Goal: Task Accomplishment & Management: Manage account settings

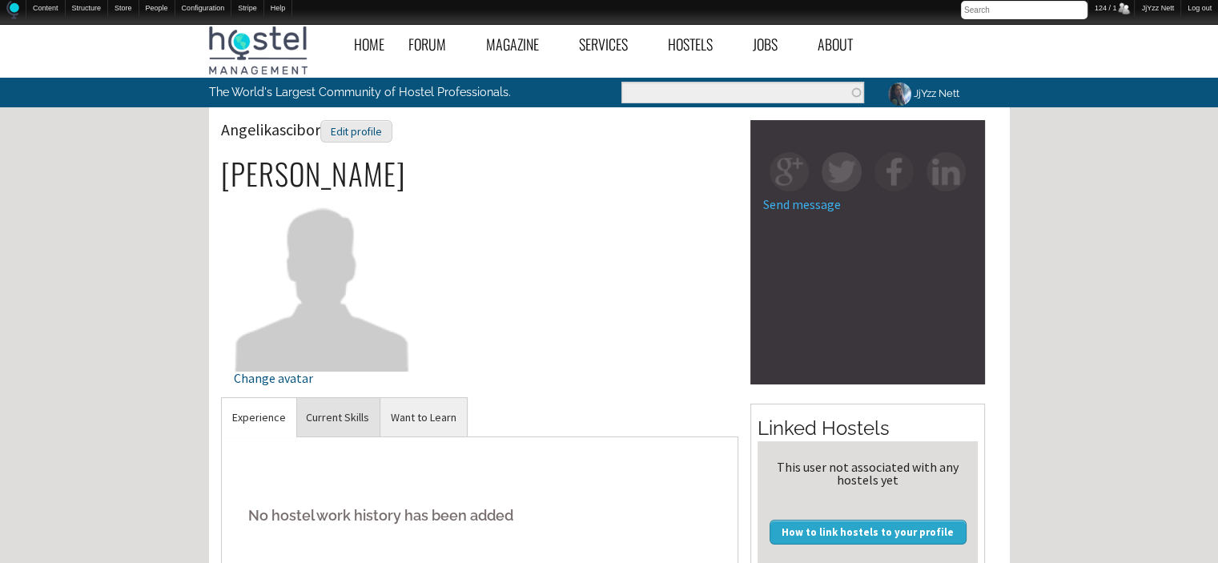
click at [347, 430] on link "Current Skills" at bounding box center [337, 417] width 84 height 39
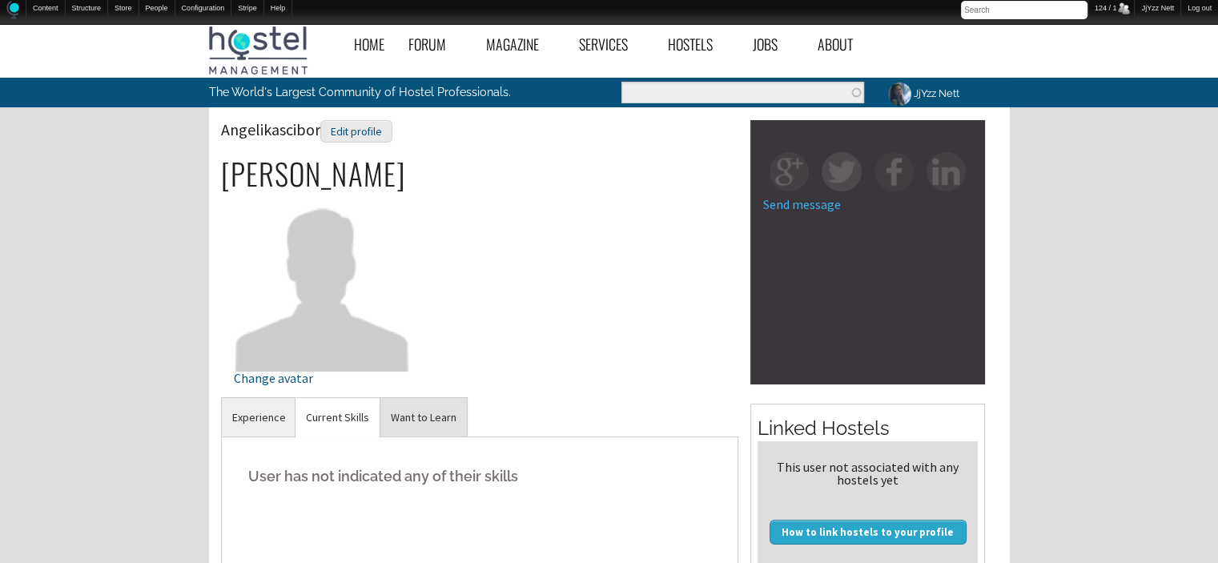
click at [416, 424] on link "Want to Learn" at bounding box center [423, 417] width 86 height 39
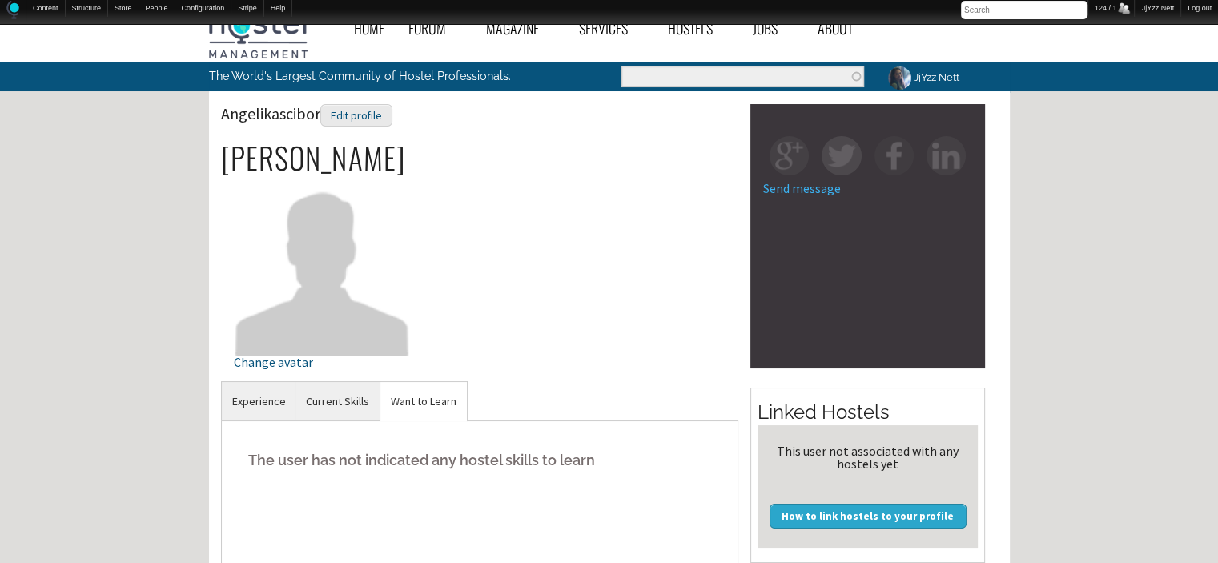
scroll to position [10, 0]
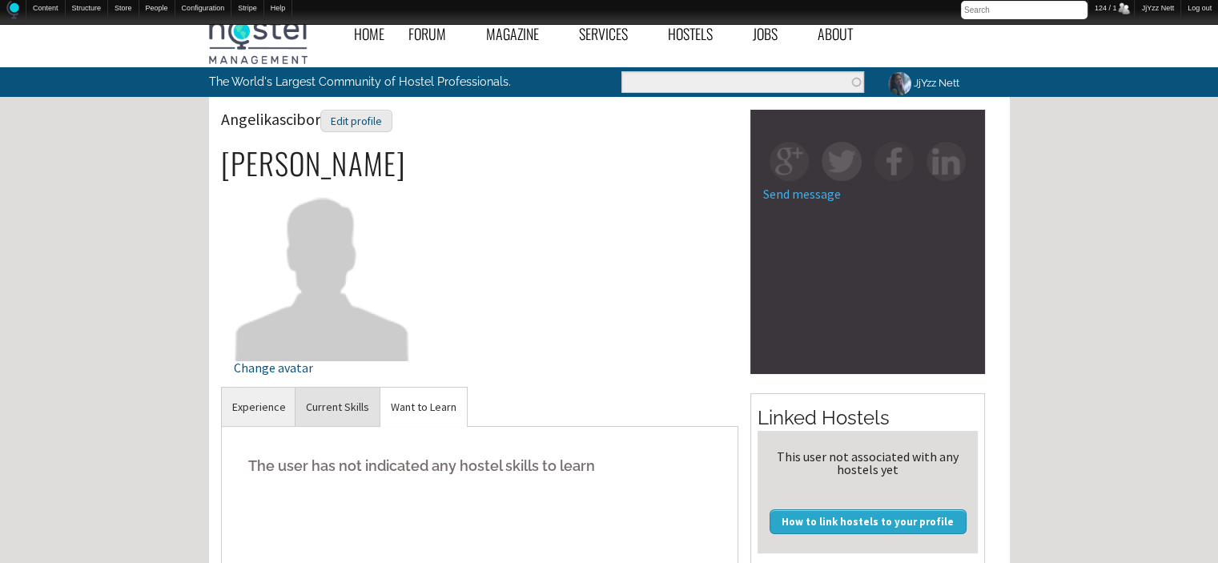
click at [330, 393] on link "Current Skills" at bounding box center [337, 406] width 84 height 39
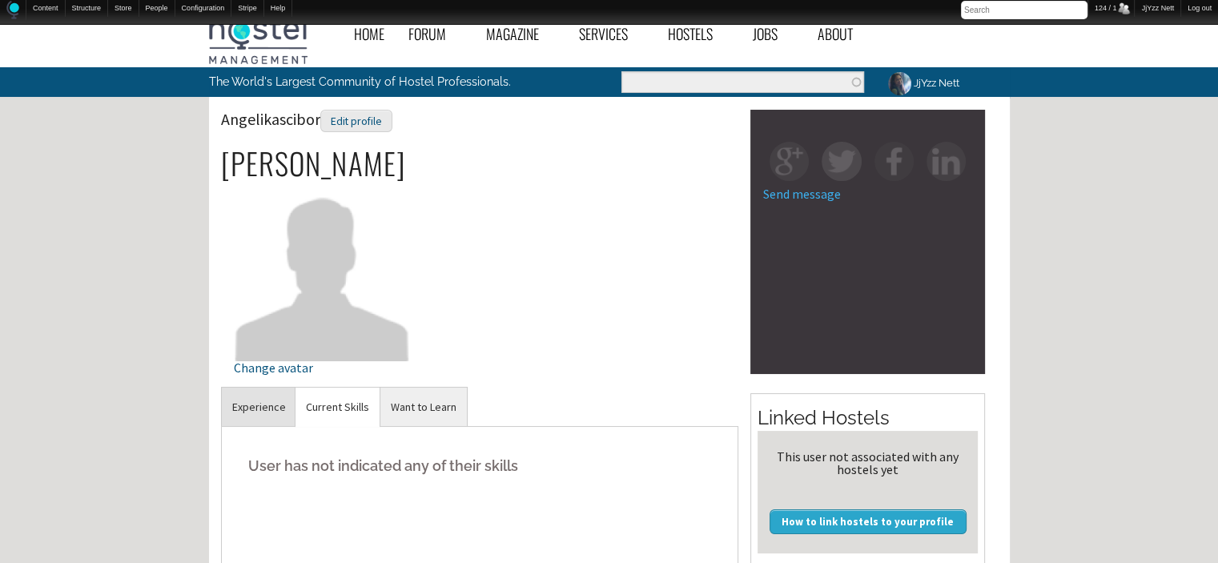
click at [250, 405] on link "Experience" at bounding box center [259, 406] width 74 height 39
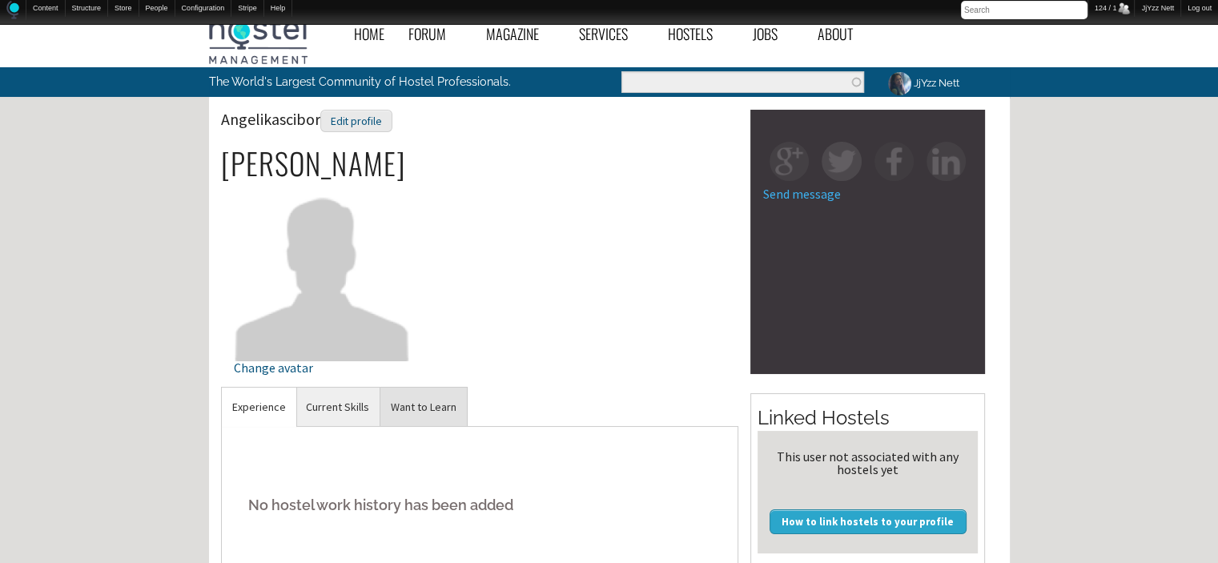
click at [403, 405] on link "Want to Learn" at bounding box center [423, 406] width 86 height 39
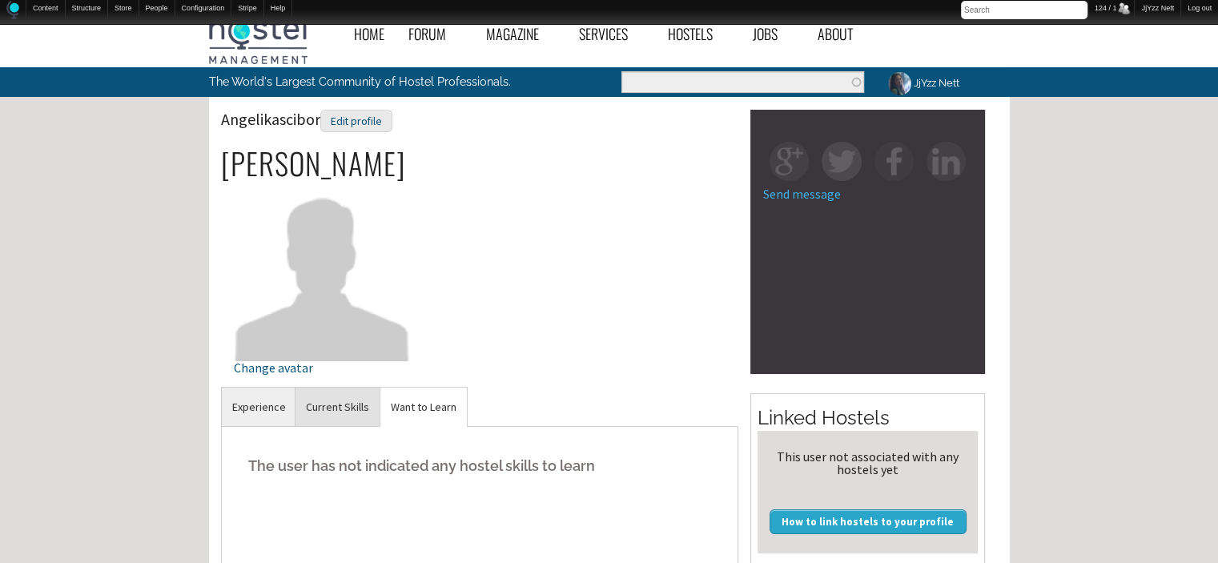
click at [329, 392] on link "Current Skills" at bounding box center [337, 406] width 84 height 39
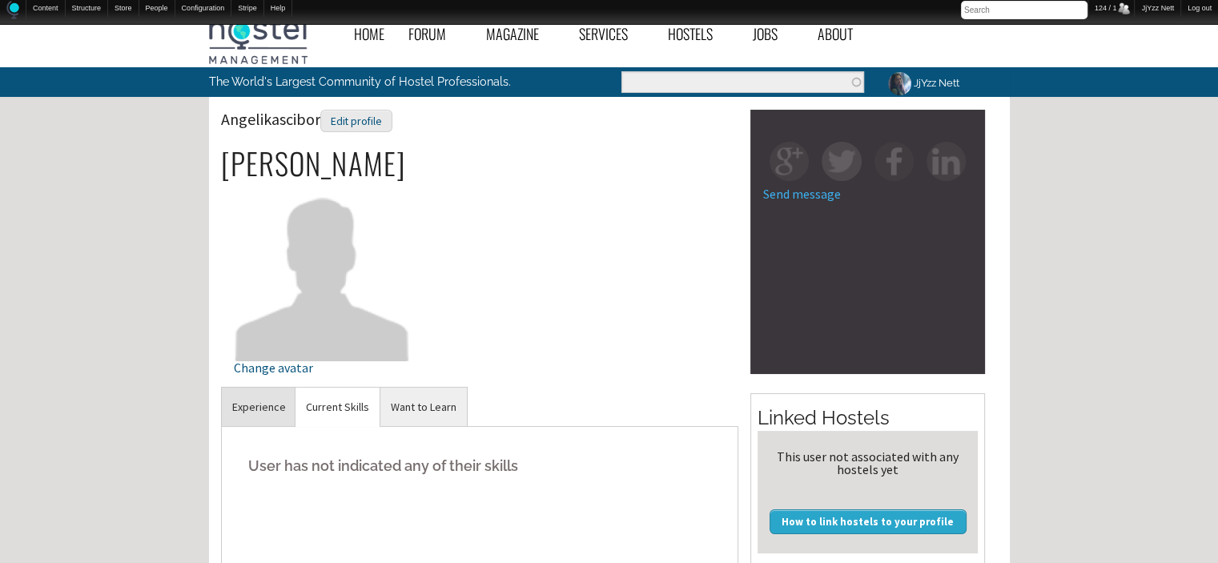
click at [228, 402] on link "Experience" at bounding box center [259, 406] width 74 height 39
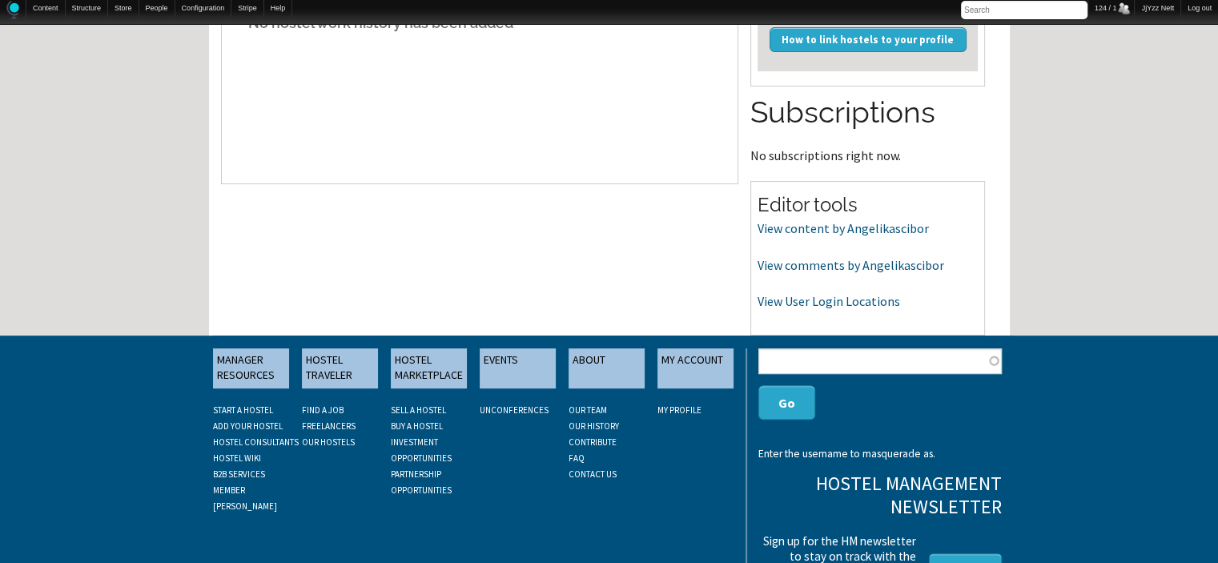
scroll to position [0, 0]
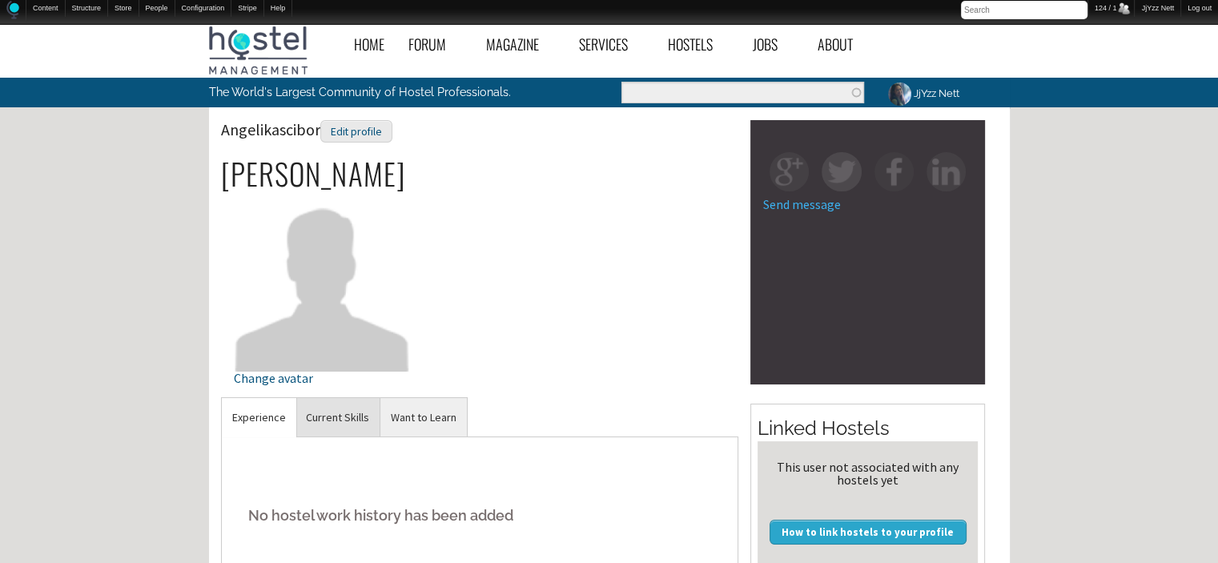
click at [335, 411] on link "Current Skills" at bounding box center [337, 417] width 84 height 39
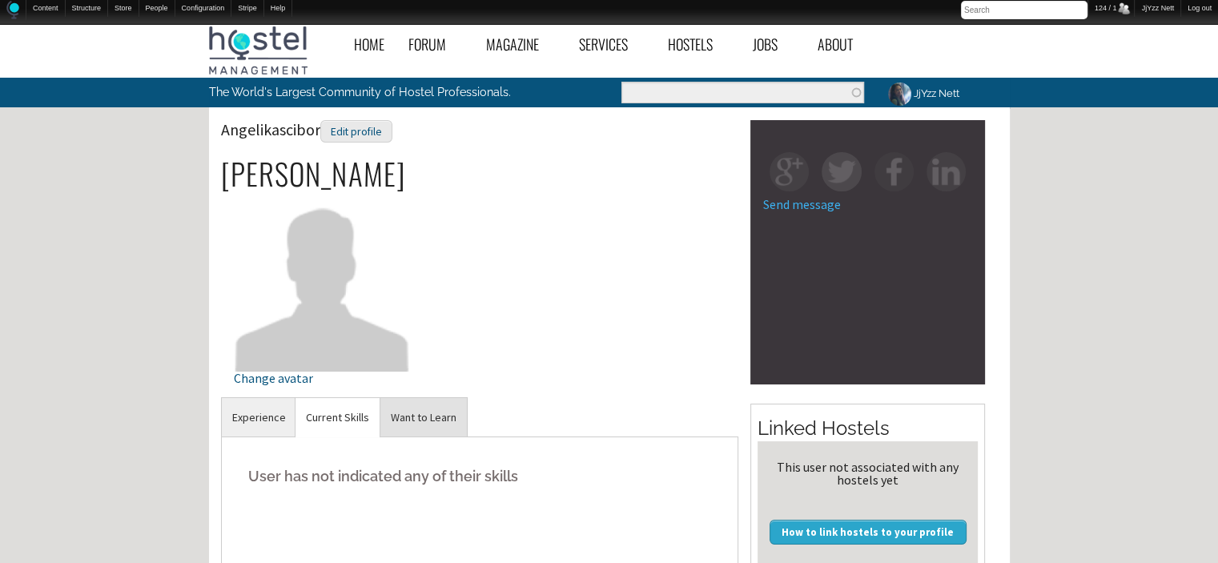
click at [414, 411] on link "Want to Learn" at bounding box center [423, 417] width 86 height 39
click at [320, 419] on link "Current Skills" at bounding box center [337, 417] width 84 height 39
click at [266, 415] on link "Experience" at bounding box center [259, 417] width 74 height 39
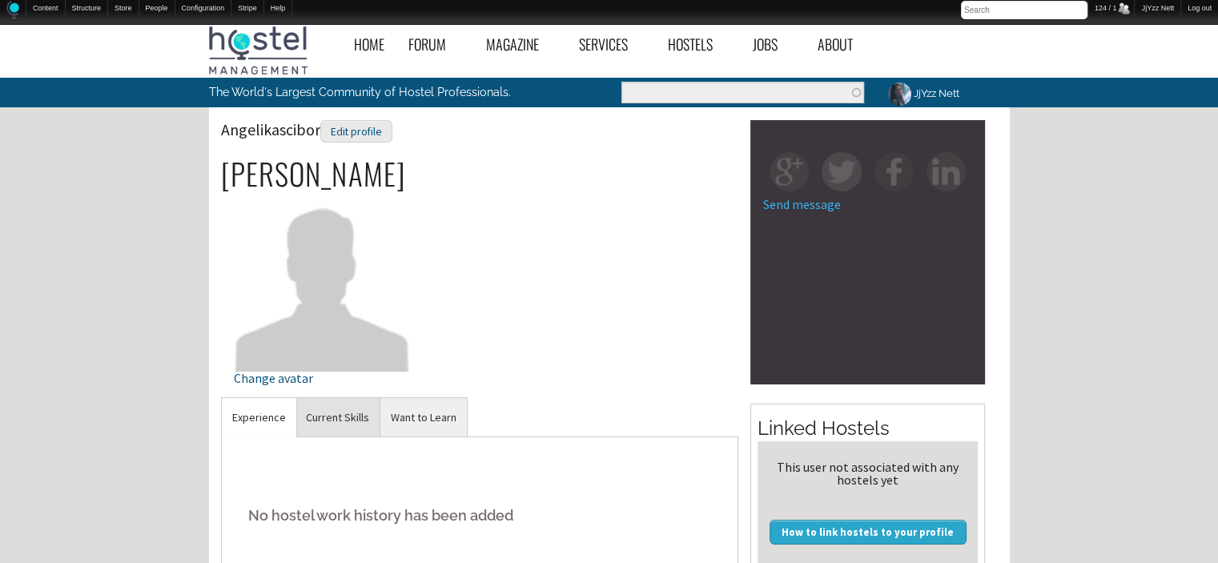
click at [324, 426] on link "Current Skills" at bounding box center [337, 417] width 84 height 39
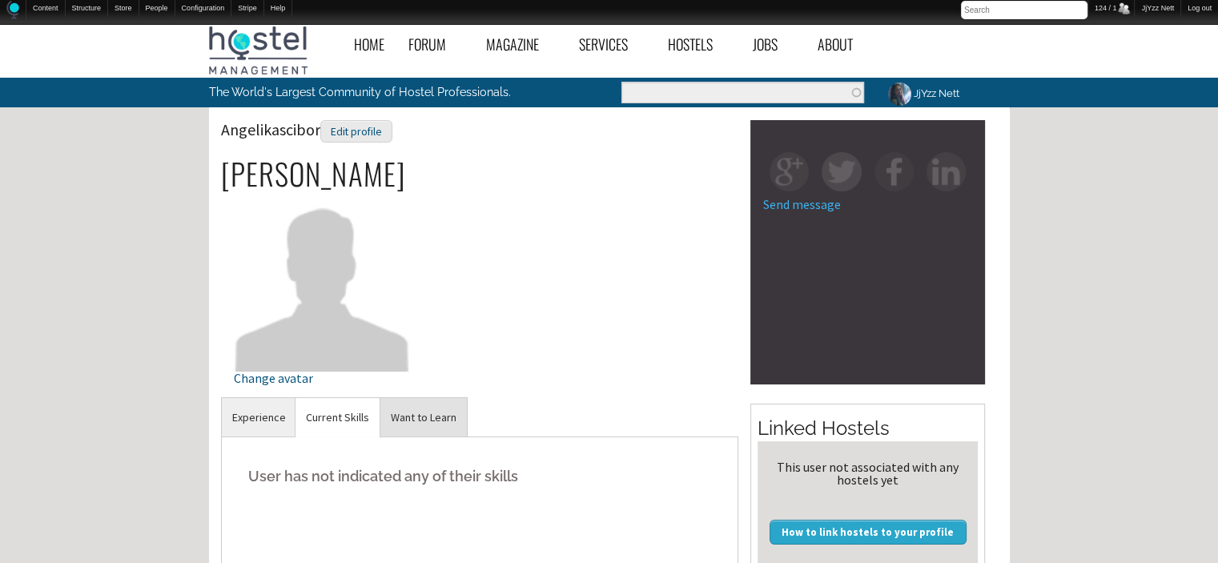
click at [416, 399] on link "Want to Learn" at bounding box center [423, 417] width 86 height 39
click at [337, 137] on div "Edit profile" at bounding box center [356, 131] width 72 height 23
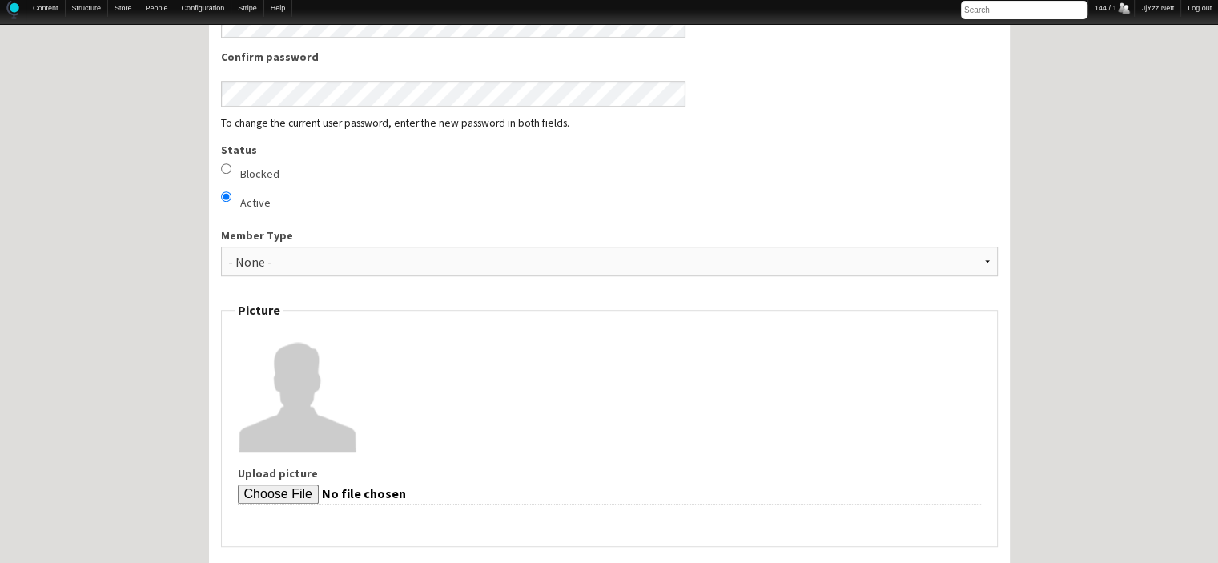
scroll to position [492, 0]
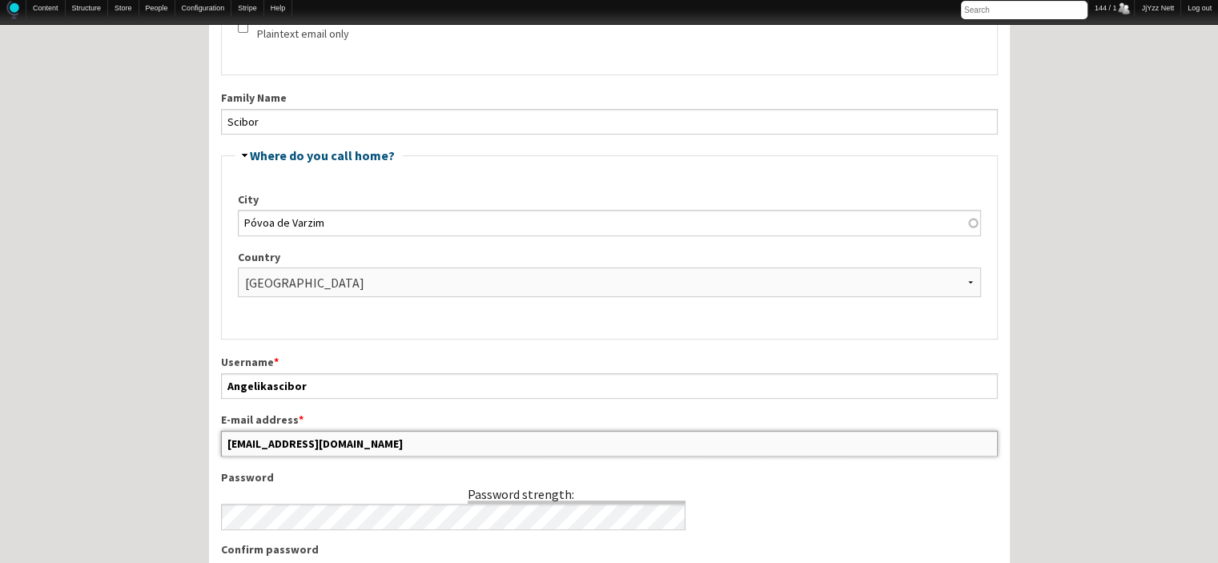
drag, startPoint x: 383, startPoint y: 439, endPoint x: 199, endPoint y: 464, distance: 185.9
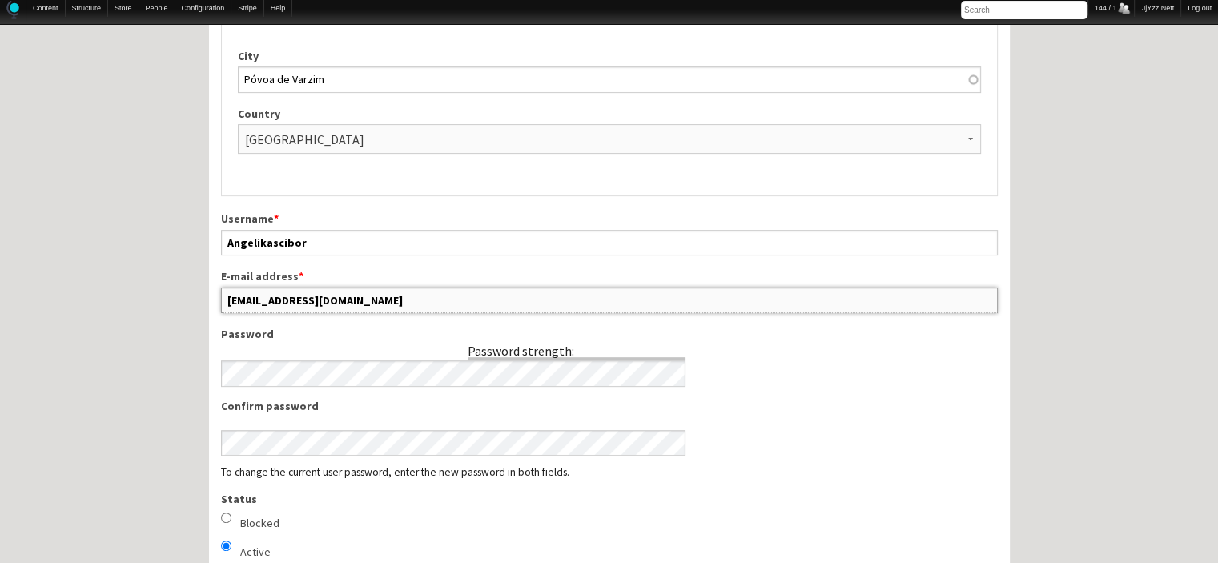
scroll to position [613, 0]
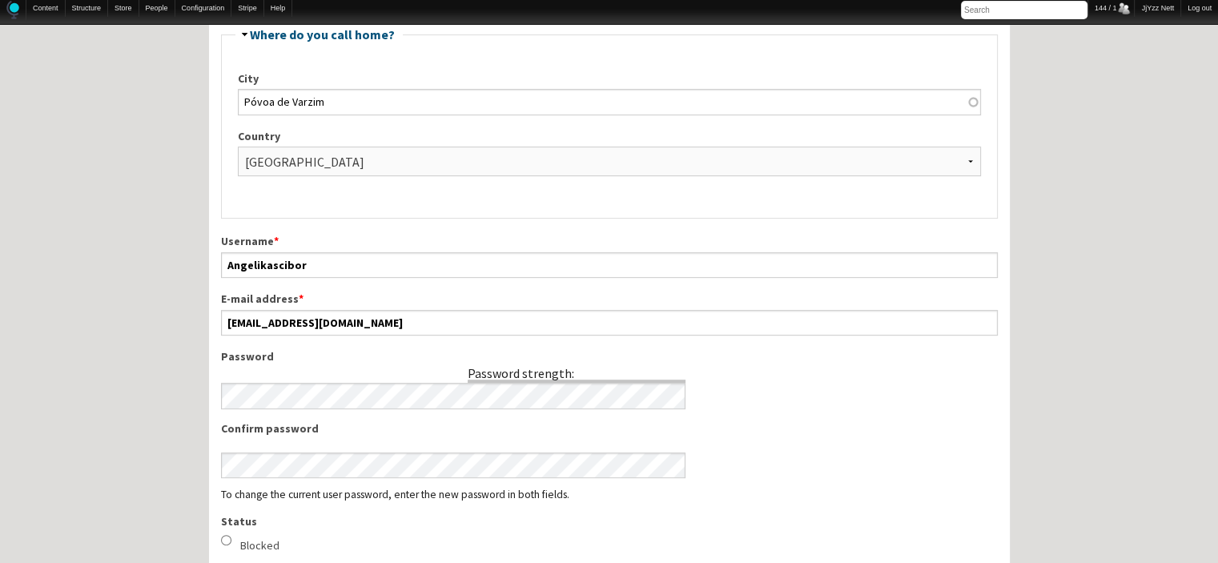
click at [223, 535] on input "Blocked" at bounding box center [226, 540] width 10 height 10
radio input "true"
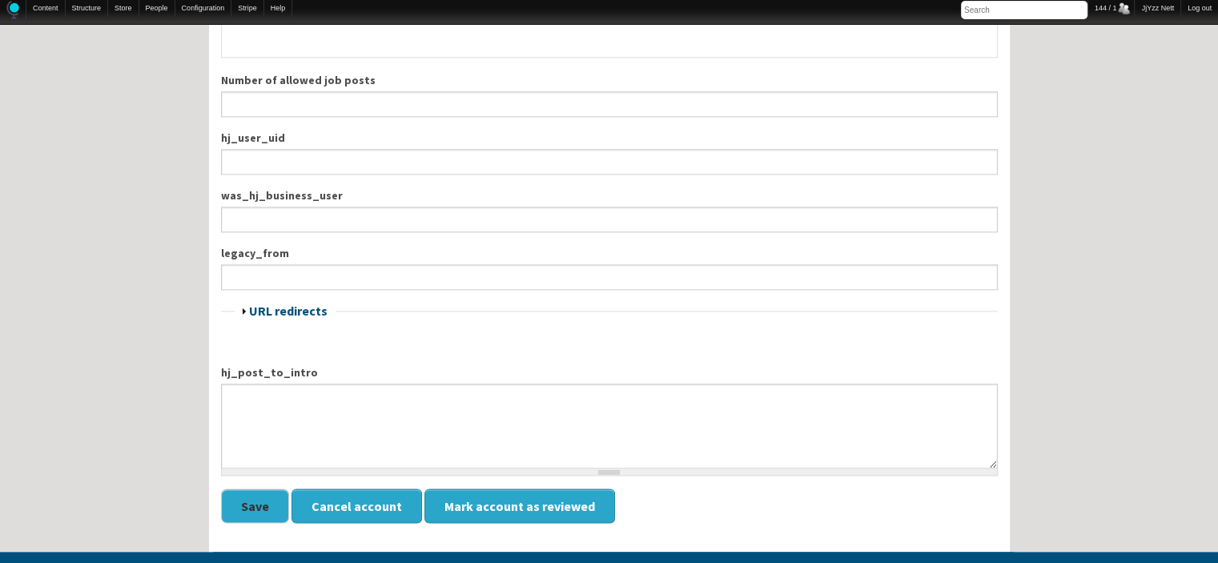
scroll to position [1937, 0]
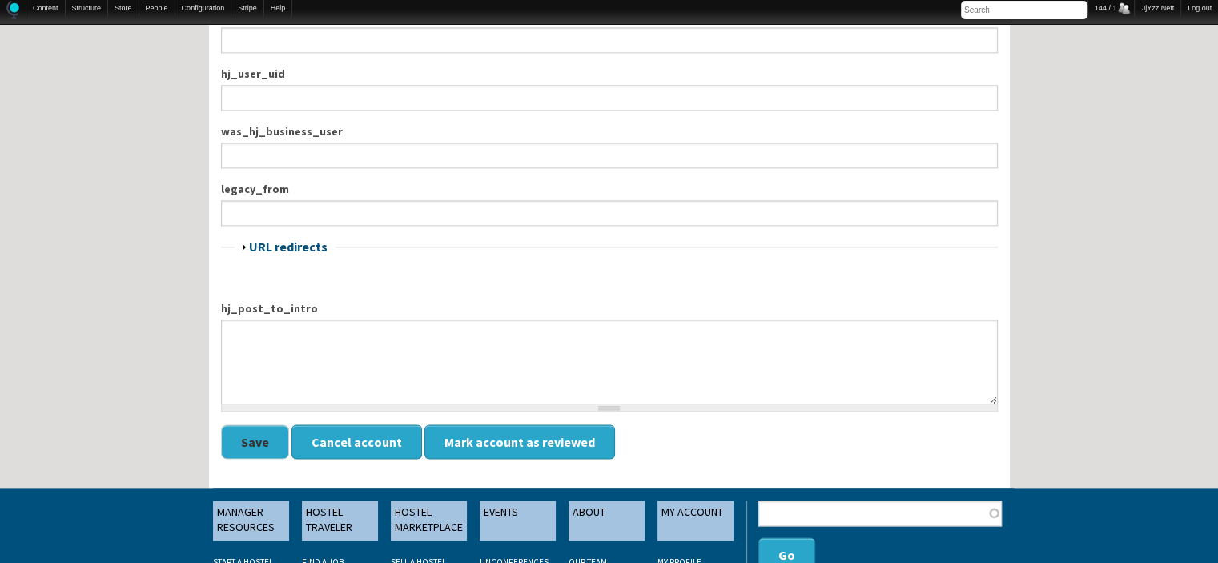
click at [268, 428] on button "Save" at bounding box center [255, 441] width 68 height 34
